Goal: Information Seeking & Learning: Learn about a topic

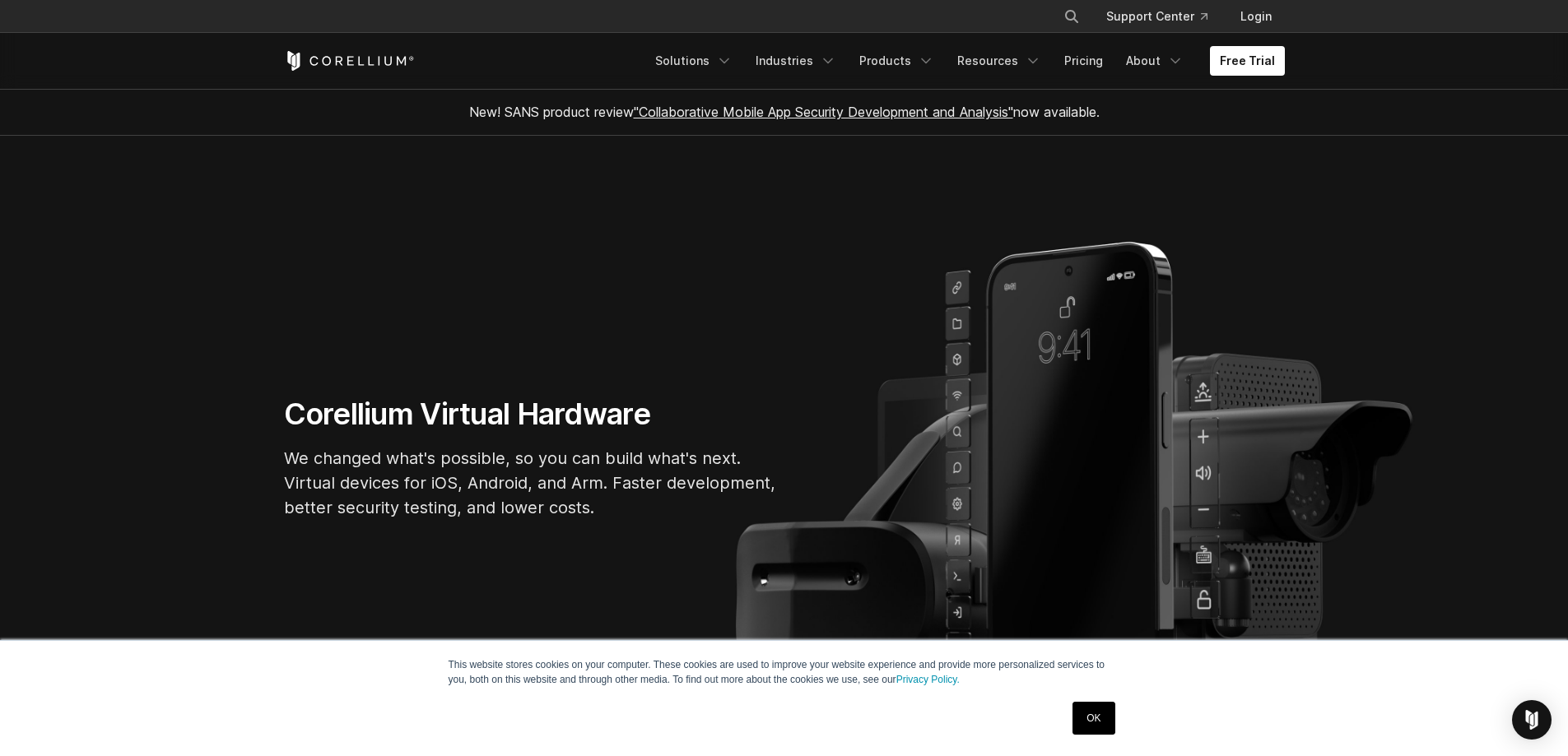
click at [1092, 706] on link "OK" at bounding box center [1094, 718] width 42 height 33
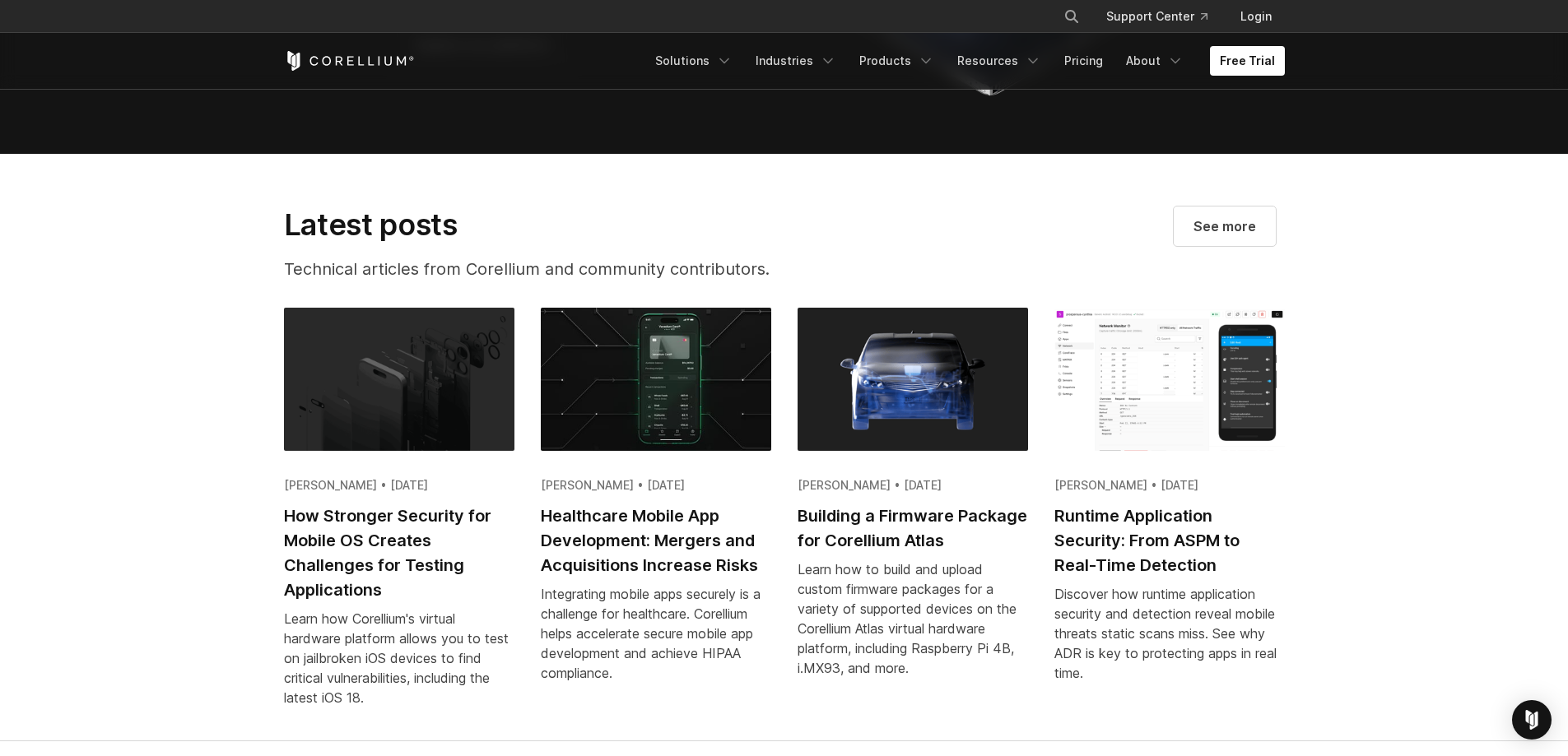
scroll to position [3127, 0]
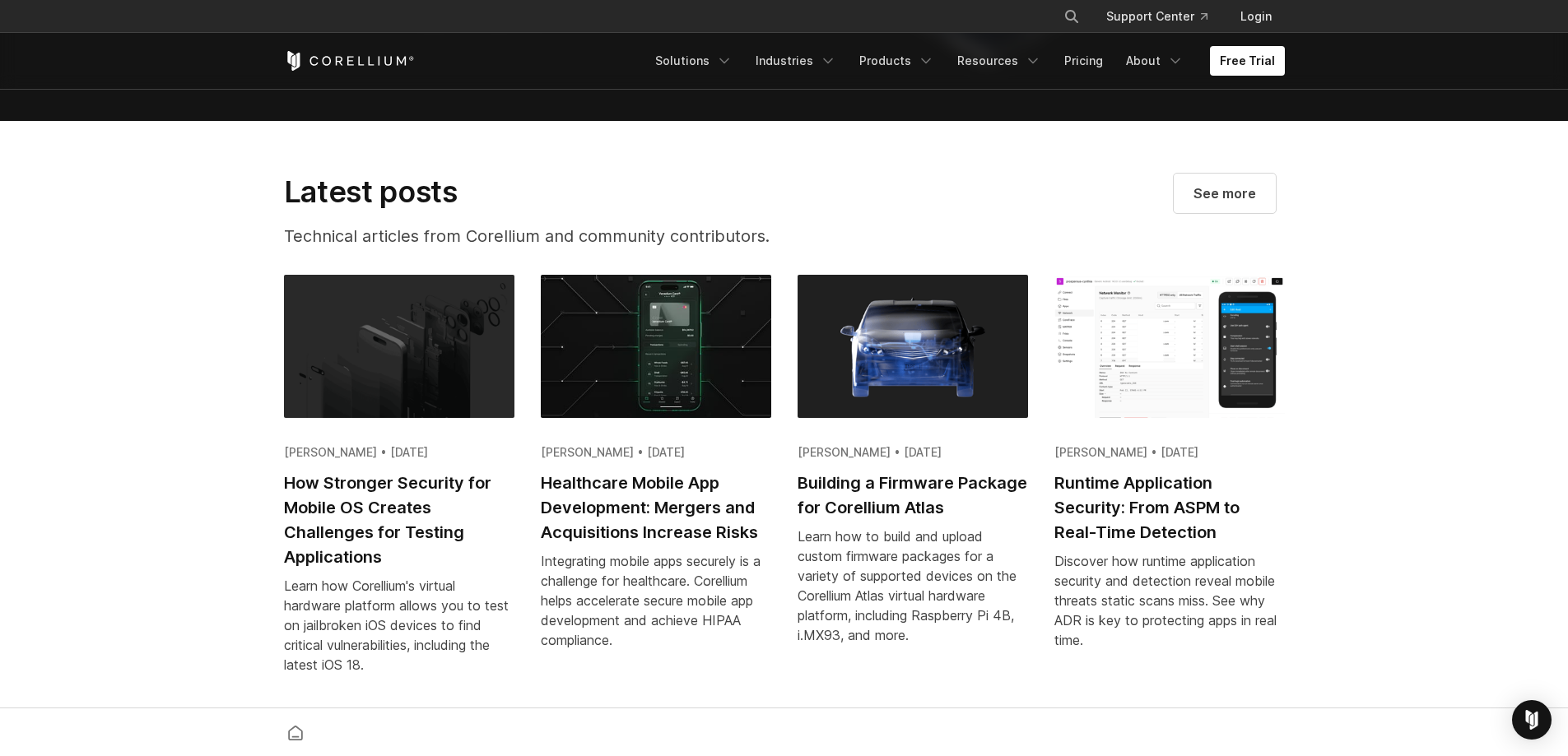
click at [867, 520] on h2 "Building a Firmware Package for Corellium Atlas" at bounding box center [913, 495] width 231 height 50
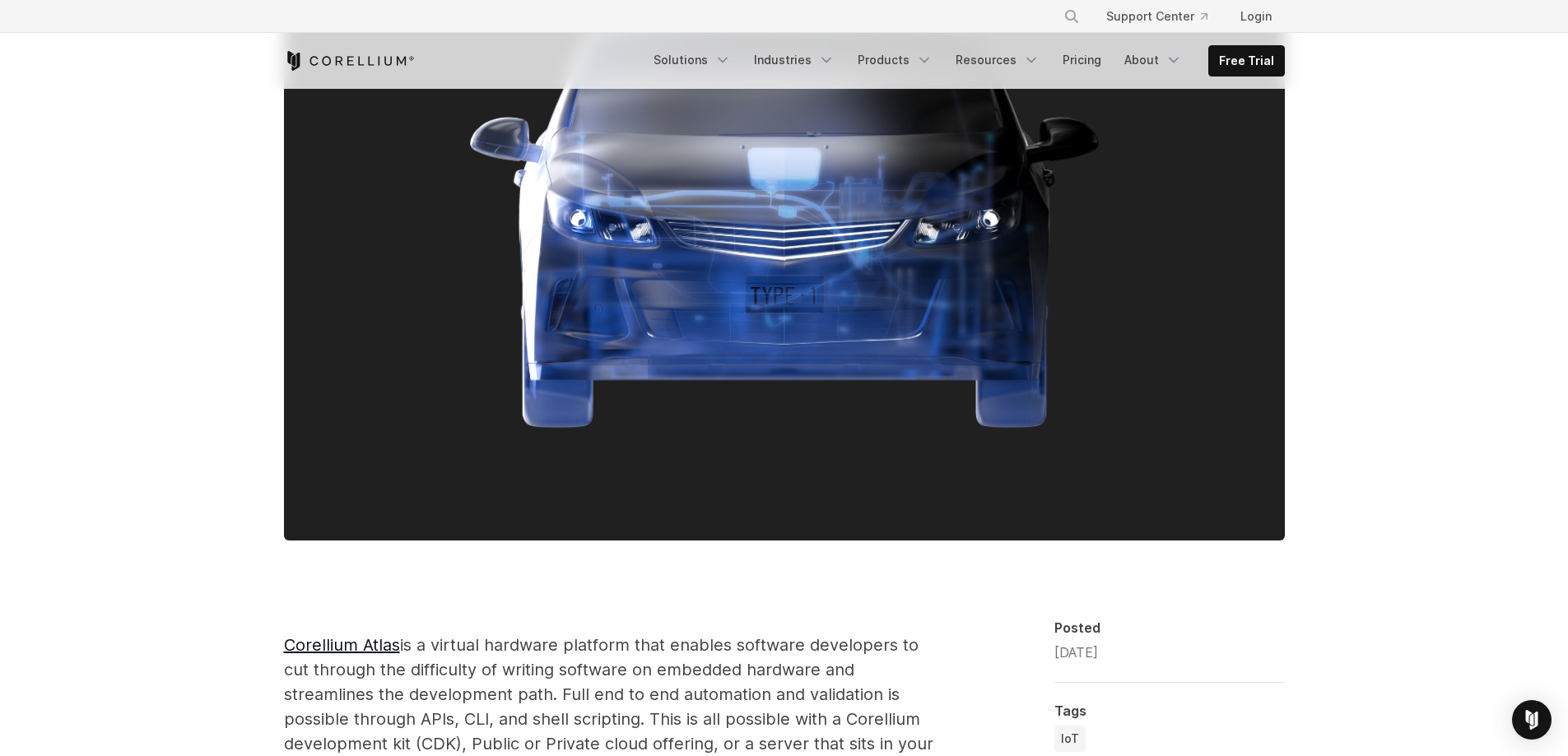
scroll to position [592, 0]
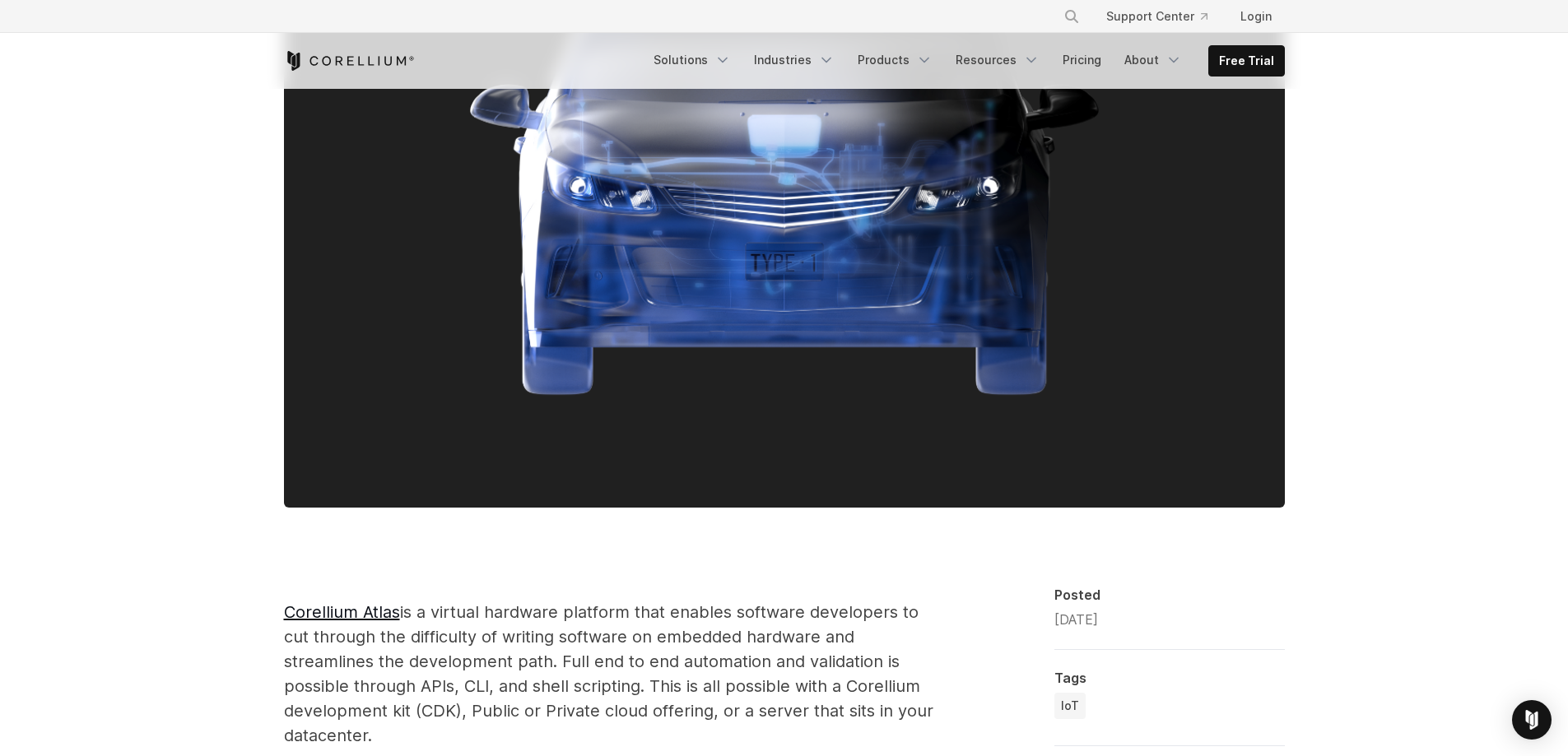
click at [772, 675] on p "Corellium Atlas is a virtual hardware platform that enables software developers…" at bounding box center [613, 674] width 658 height 149
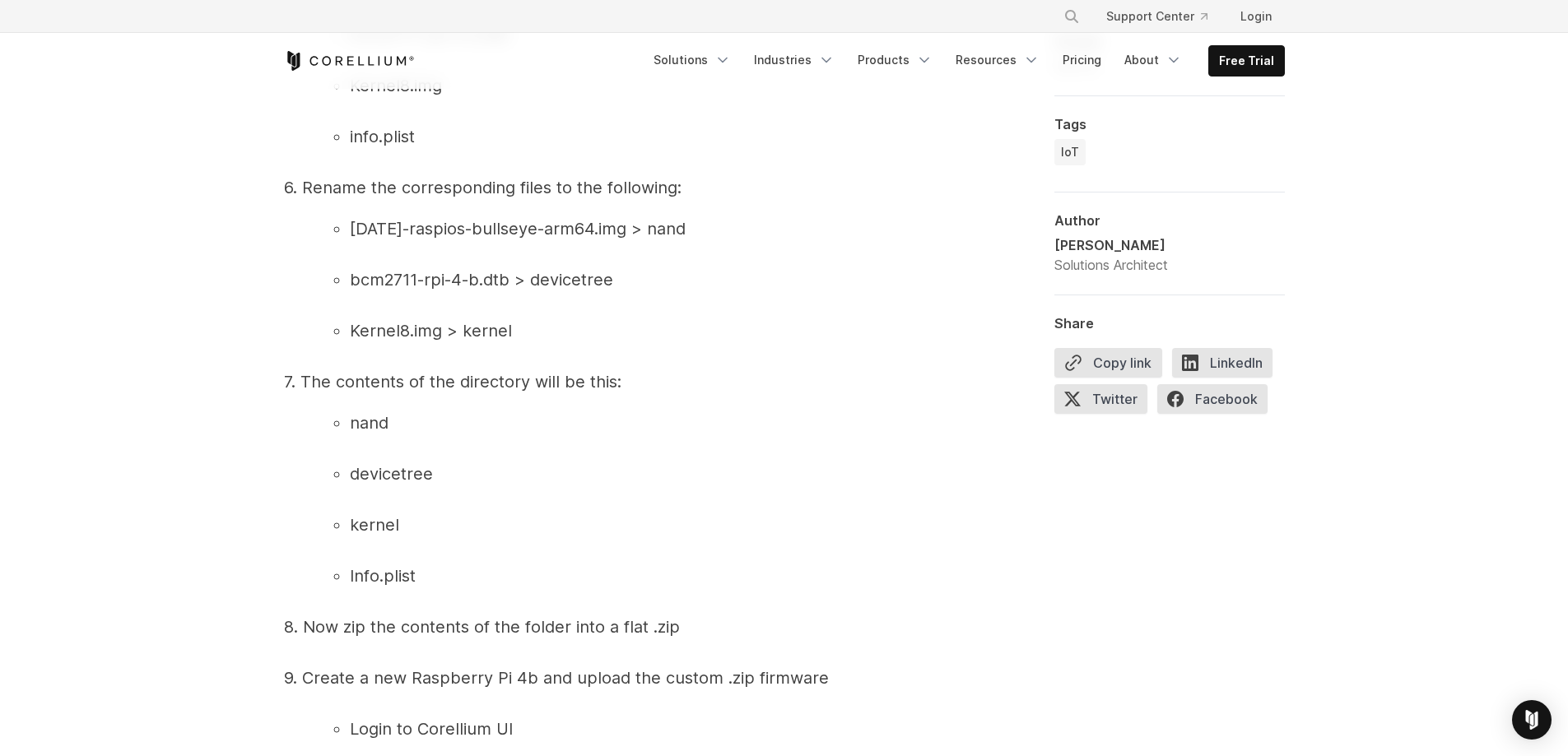
scroll to position [3193, 0]
